Goal: Information Seeking & Learning: Check status

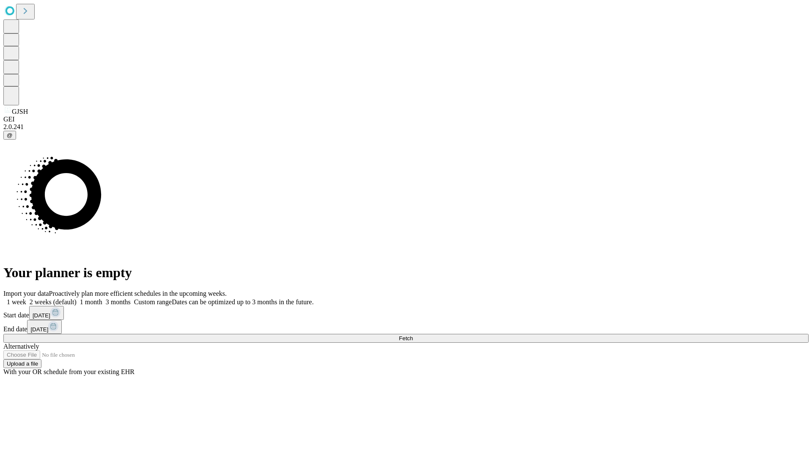
click at [413, 335] on span "Fetch" at bounding box center [406, 338] width 14 height 6
